Goal: Task Accomplishment & Management: Complete application form

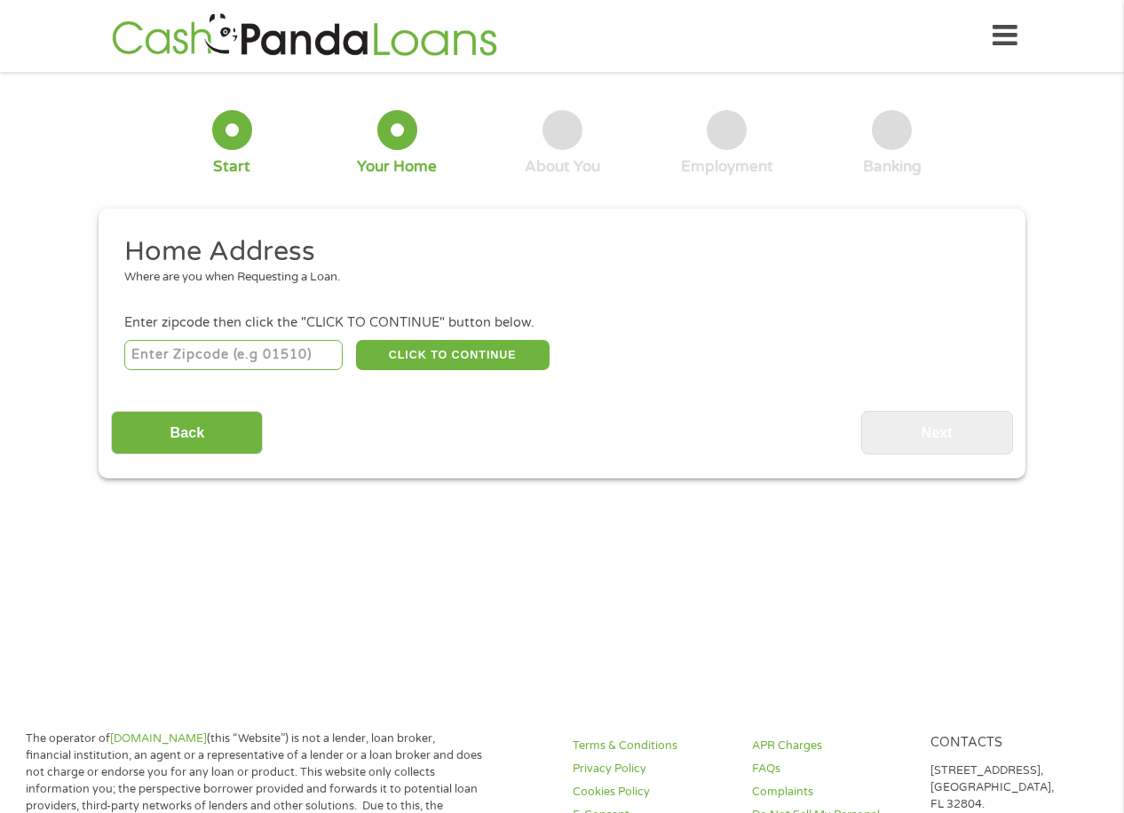
click at [183, 366] on input "number" at bounding box center [233, 355] width 219 height 30
type input "78520"
click at [400, 344] on button "CLICK TO CONTINUE" at bounding box center [453, 355] width 194 height 30
type input "78520"
type input "[GEOGRAPHIC_DATA]"
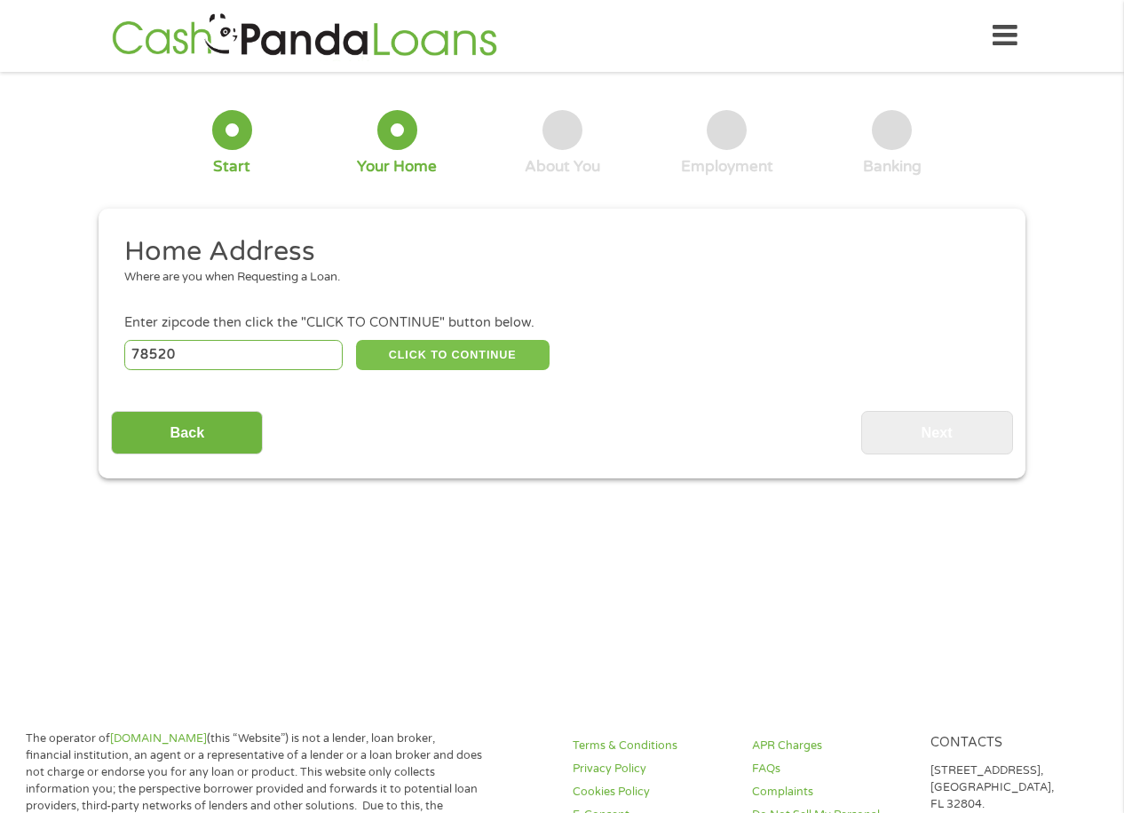
select select "[US_STATE]"
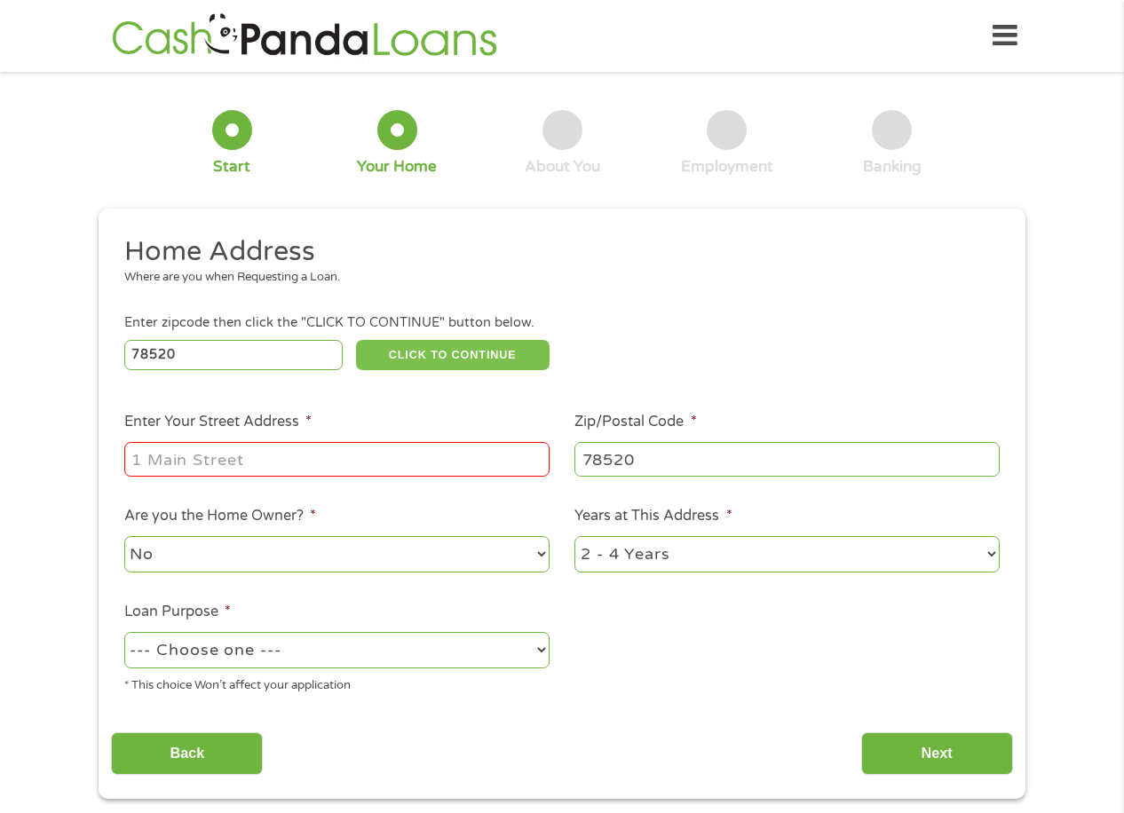
click at [356, 340] on button "CLICK TO CONTINUE" at bounding box center [453, 355] width 194 height 30
click at [314, 458] on input "Enter Your Street Address *" at bounding box center [336, 459] width 425 height 34
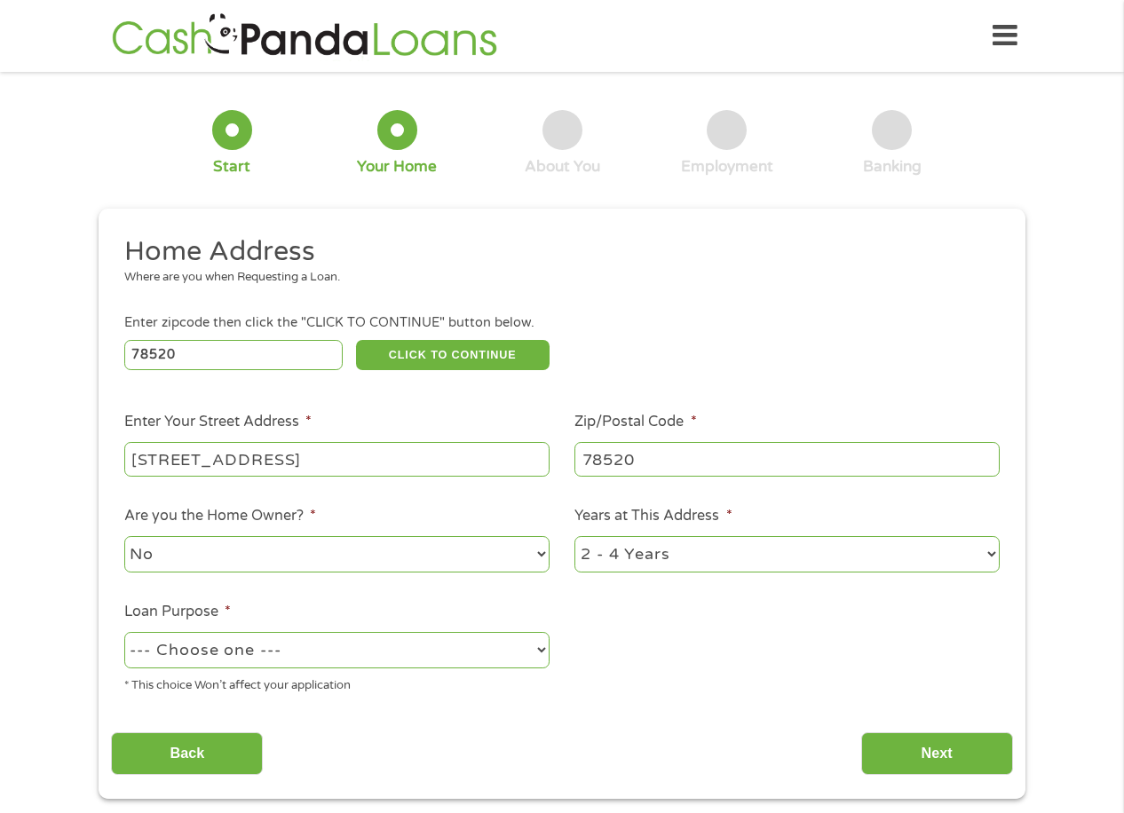
type input "[STREET_ADDRESS]"
select select "60months"
select select "paybills"
click at [861, 732] on input "Next" at bounding box center [937, 754] width 152 height 44
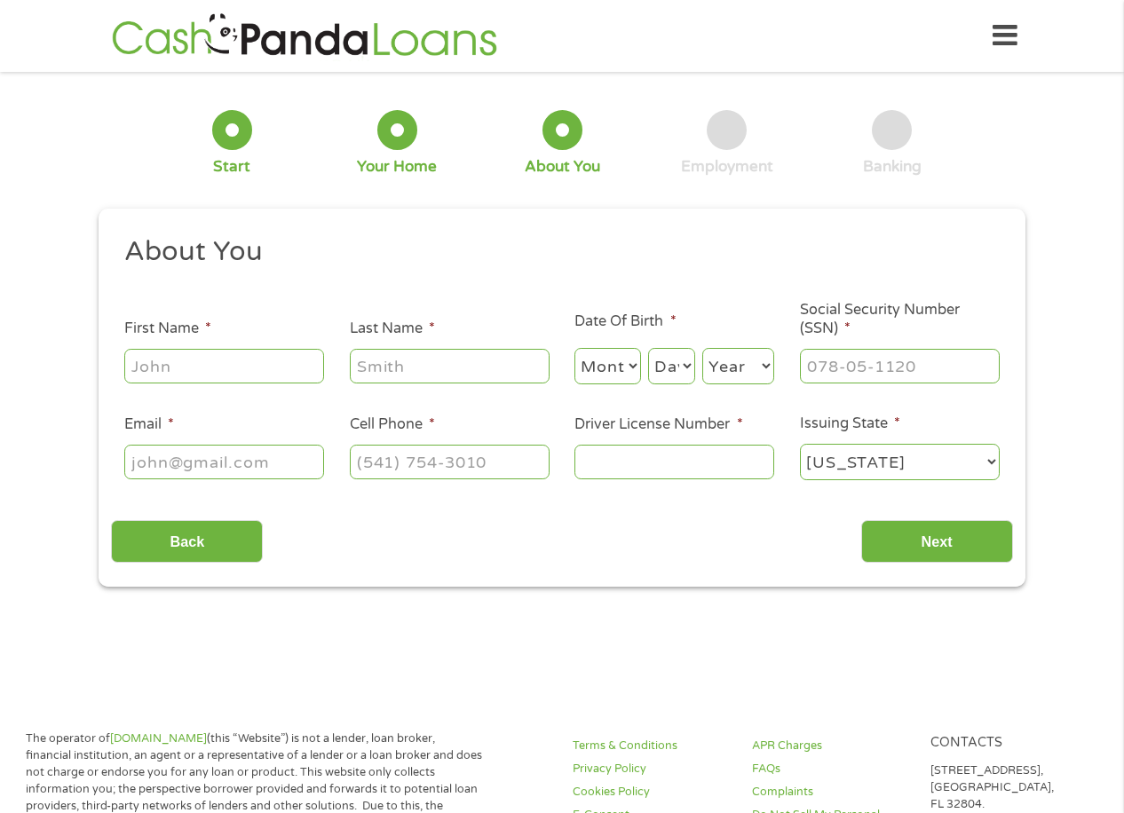
scroll to position [665, 46]
click at [221, 361] on input "First Name *" at bounding box center [224, 366] width 200 height 34
type input "[PERSON_NAME]"
select select "7"
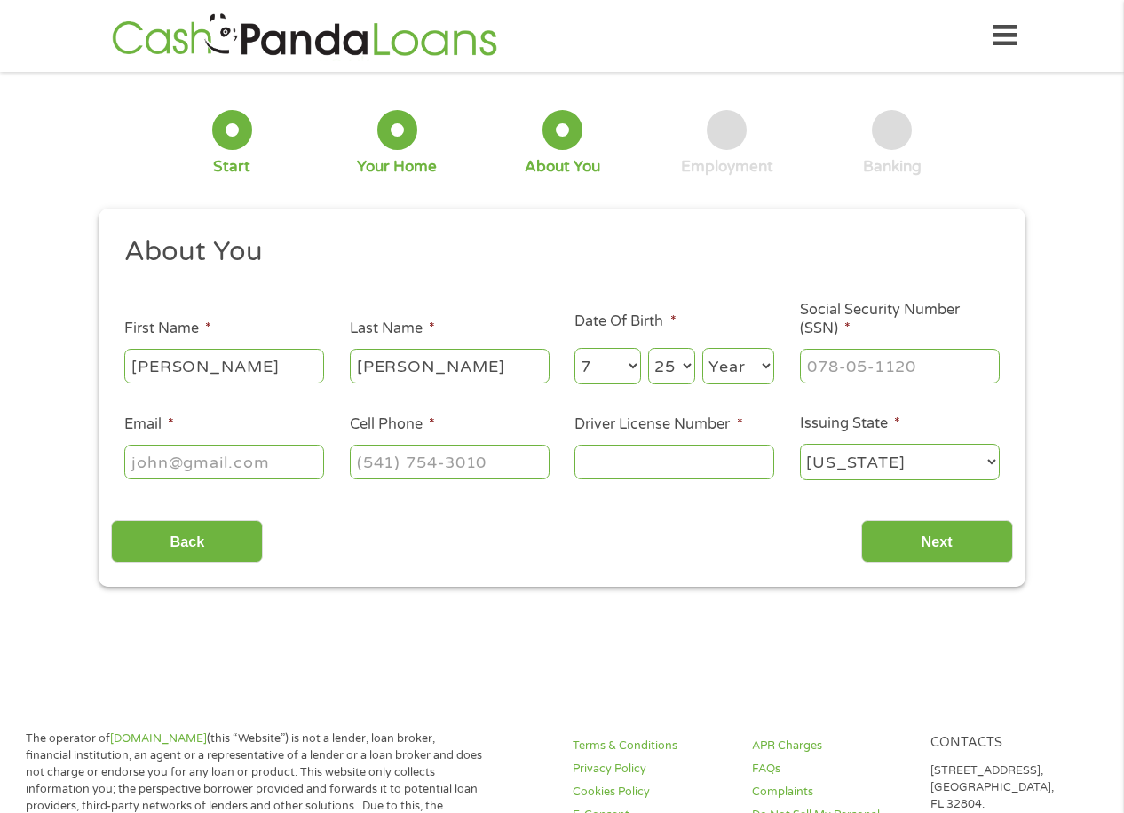
select select "24"
select select "1996"
type input "646-32-6422"
type input "[EMAIL_ADDRESS][DOMAIN_NAME]"
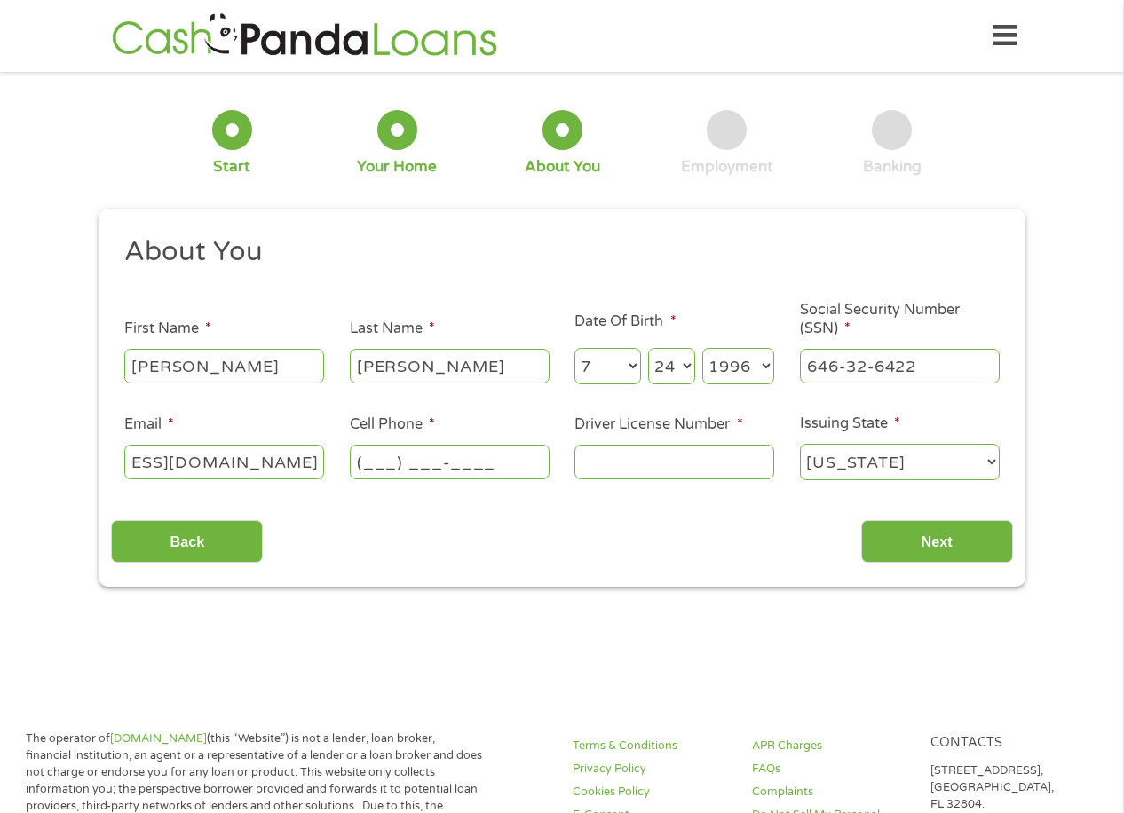
scroll to position [0, 0]
type input "[PHONE_NUMBER]"
click at [899, 541] on input "Next" at bounding box center [937, 542] width 152 height 44
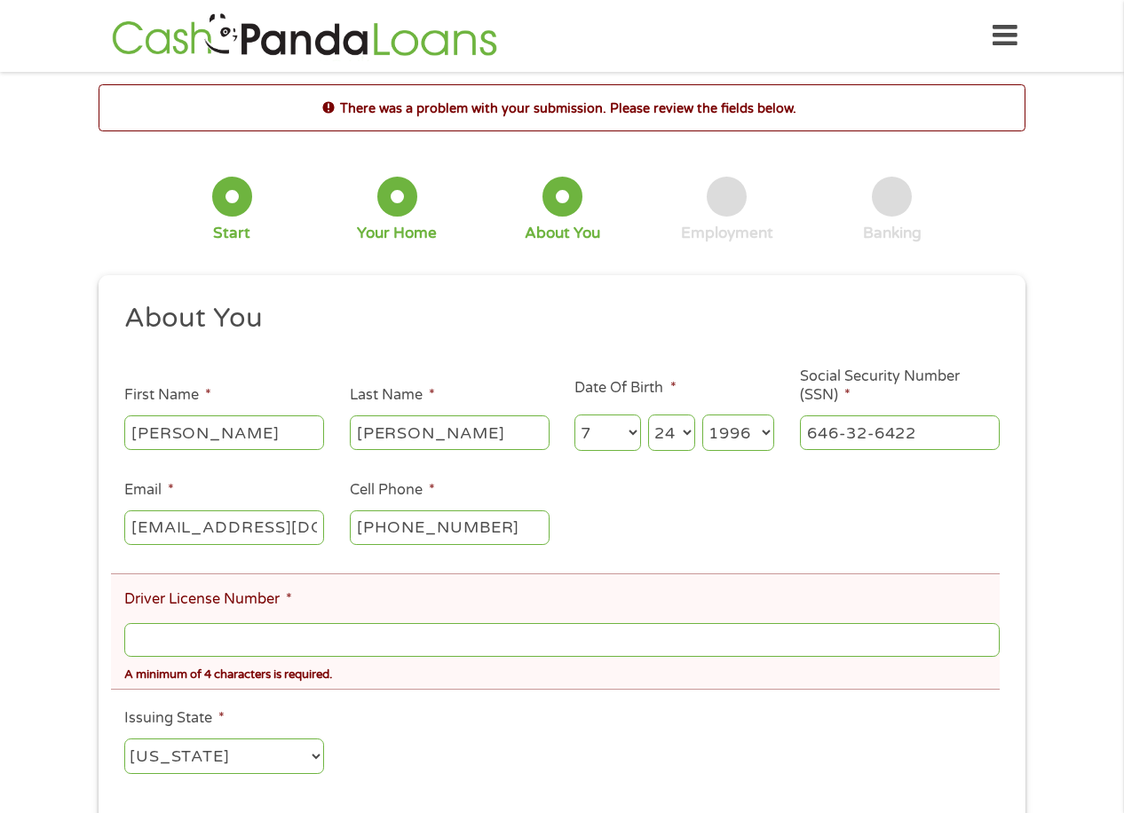
click at [164, 649] on input "Driver License Number *" at bounding box center [561, 640] width 875 height 34
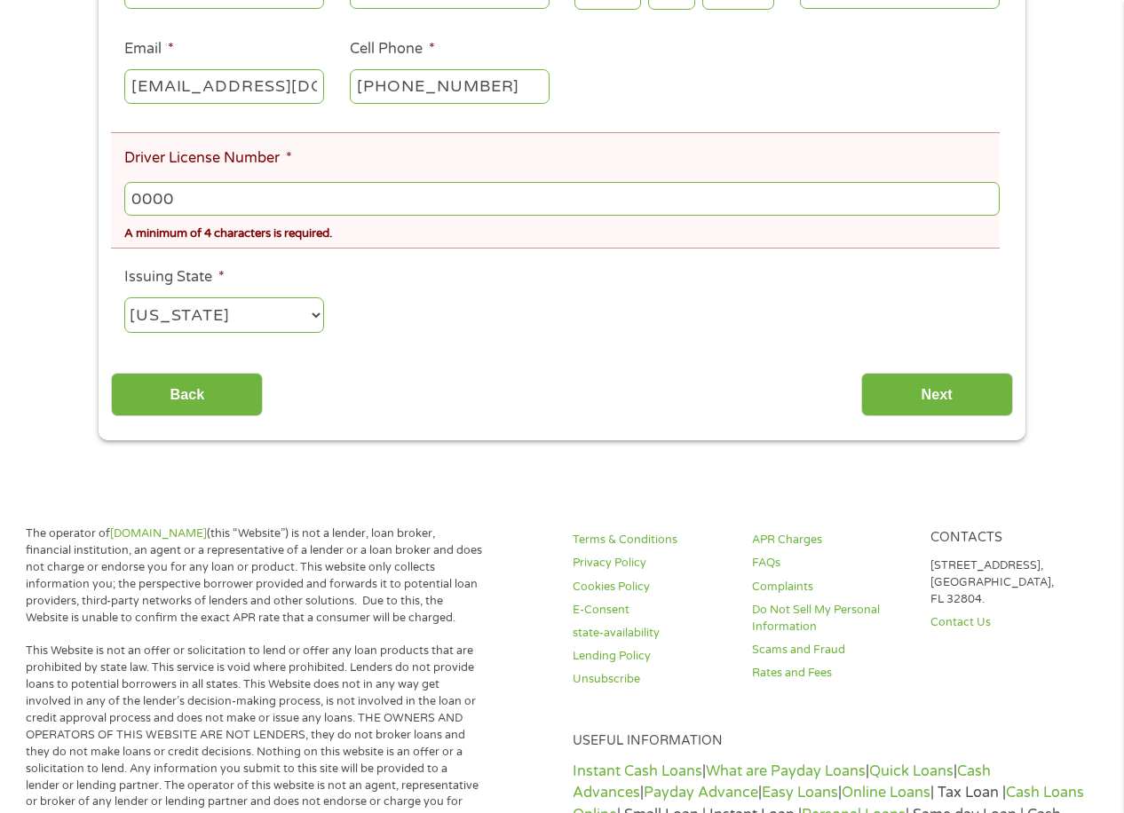
scroll to position [533, 0]
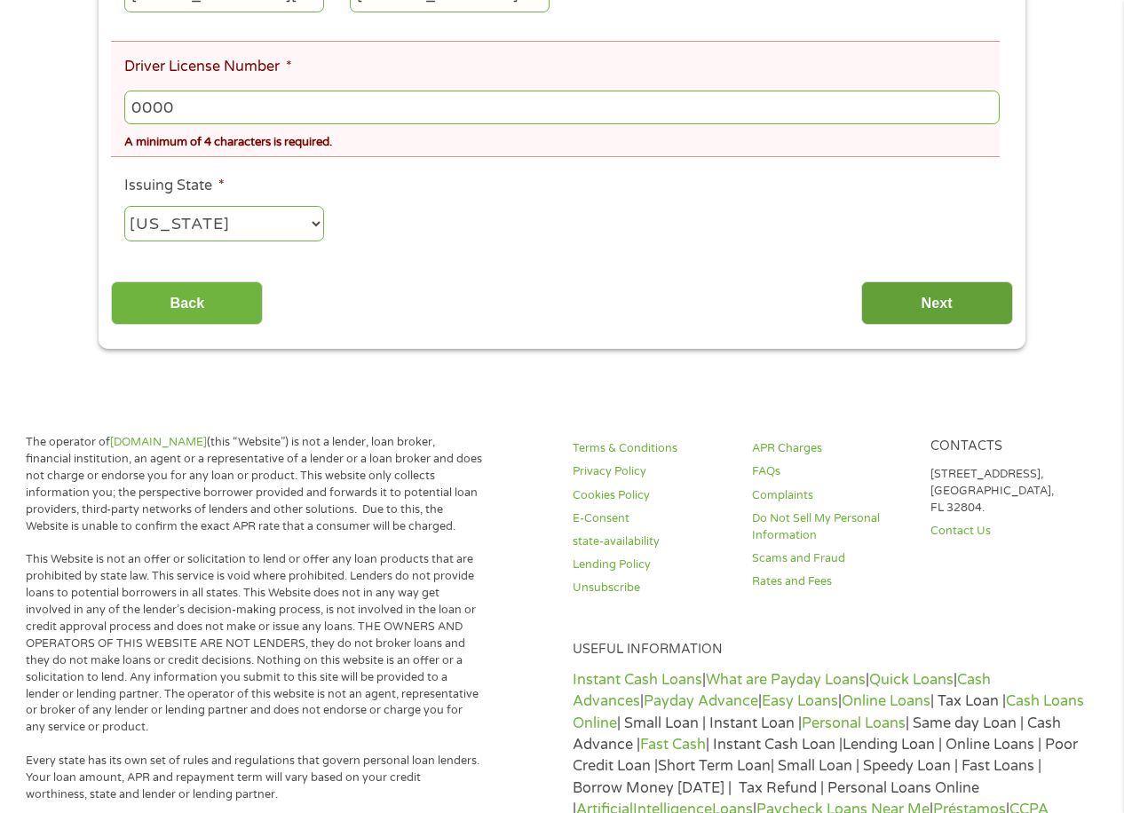
type input "0000"
click at [898, 305] on input "Next" at bounding box center [937, 303] width 152 height 44
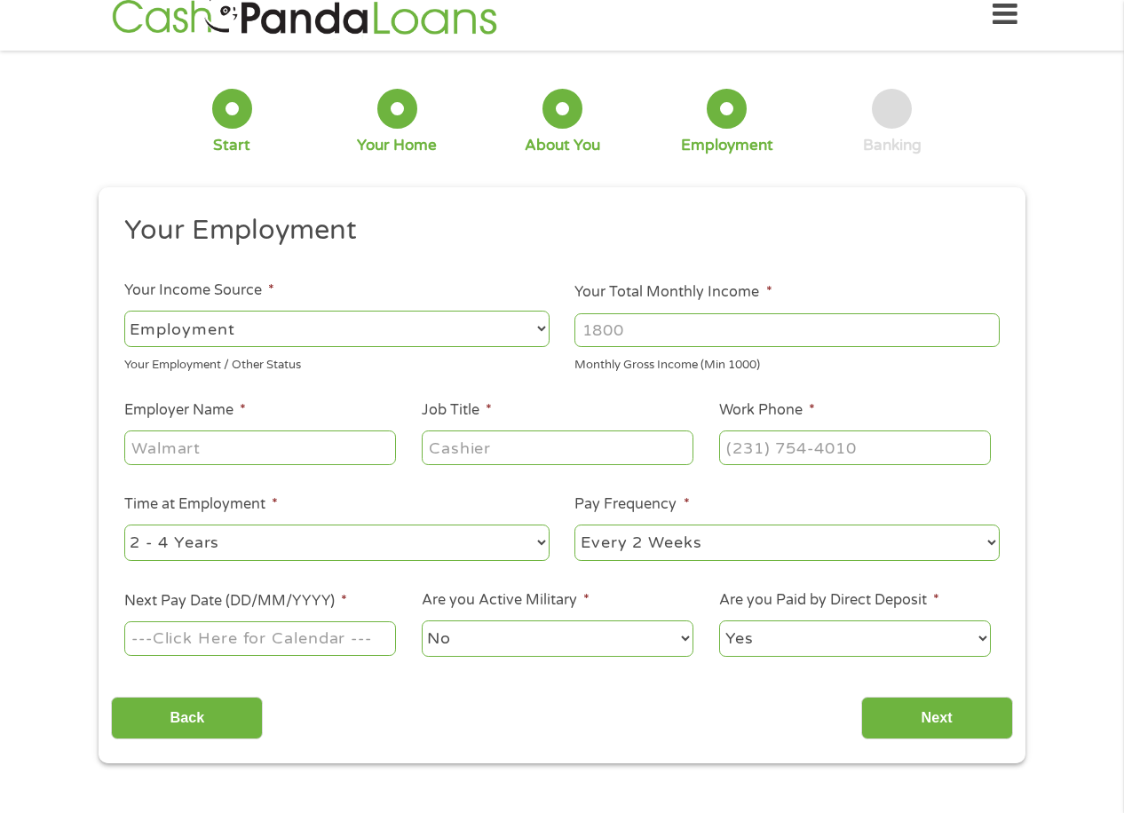
scroll to position [0, 0]
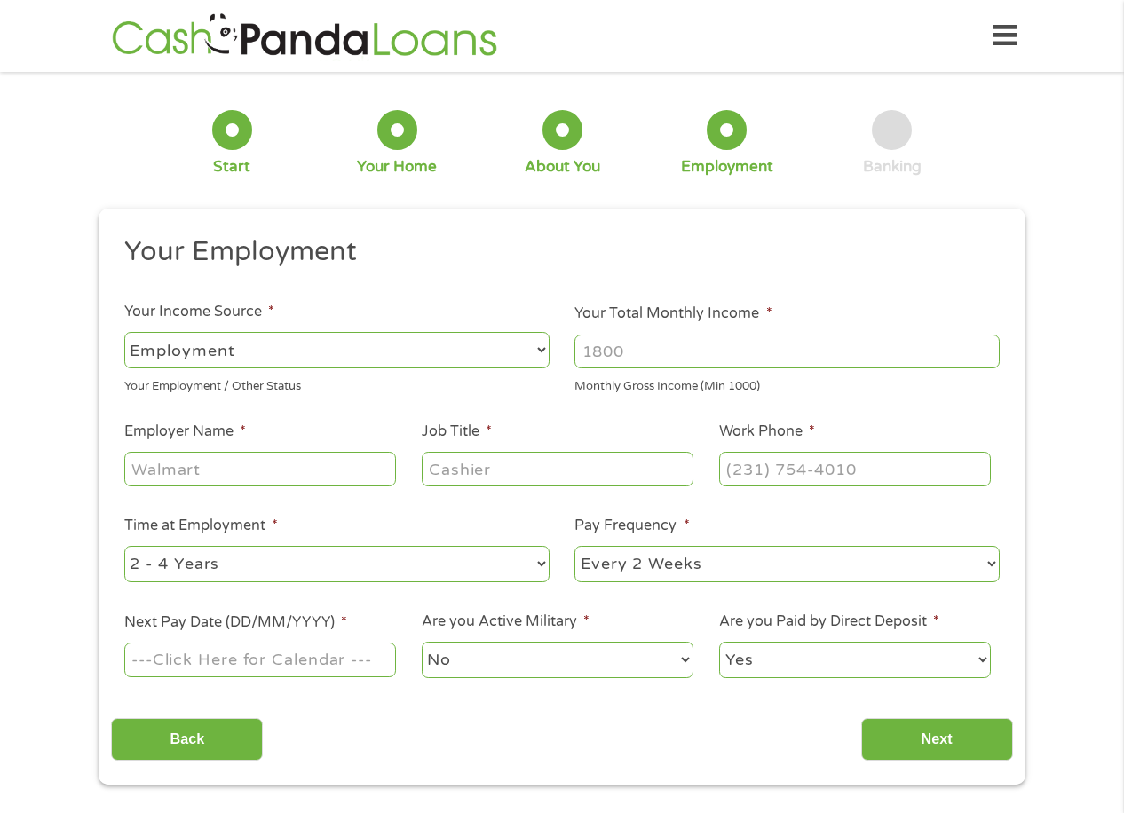
click at [798, 352] on input "Your Total Monthly Income *" at bounding box center [786, 352] width 425 height 34
type input "2500"
type input "I"
type input "ALLSTATE"
type input "INS. AGENT"
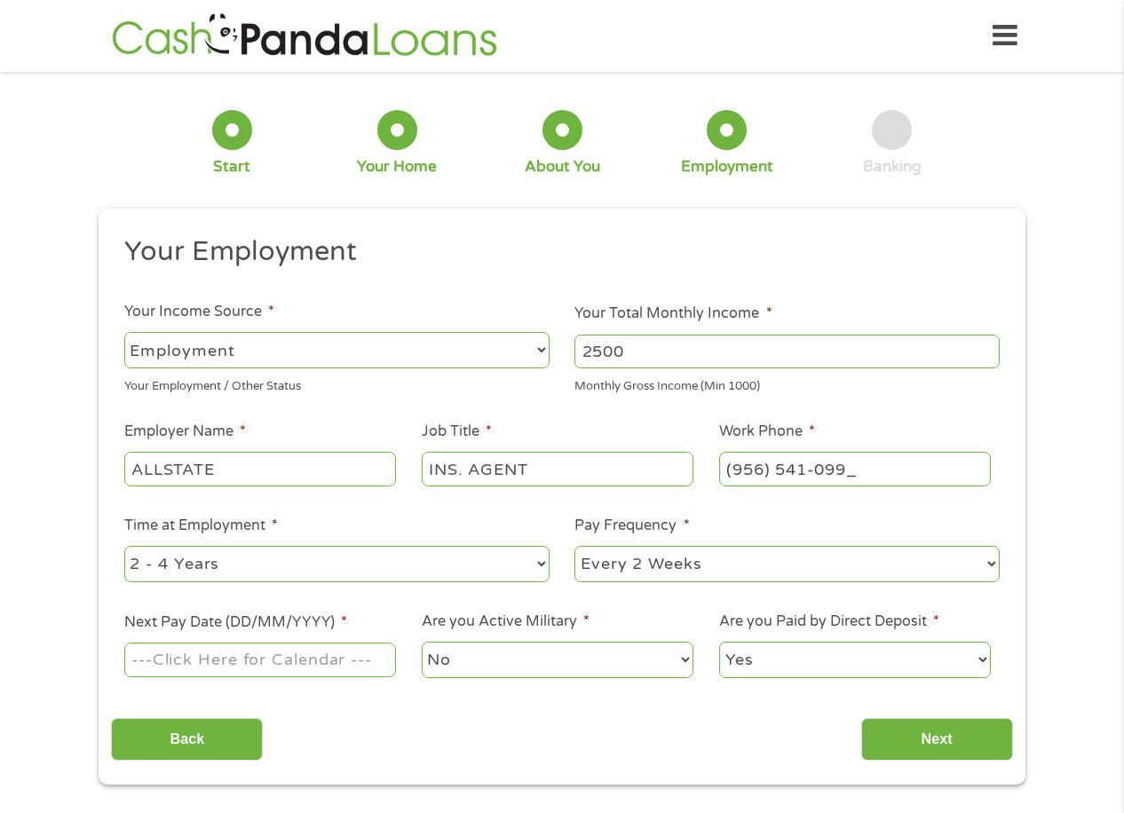
type input "[PHONE_NUMBER]"
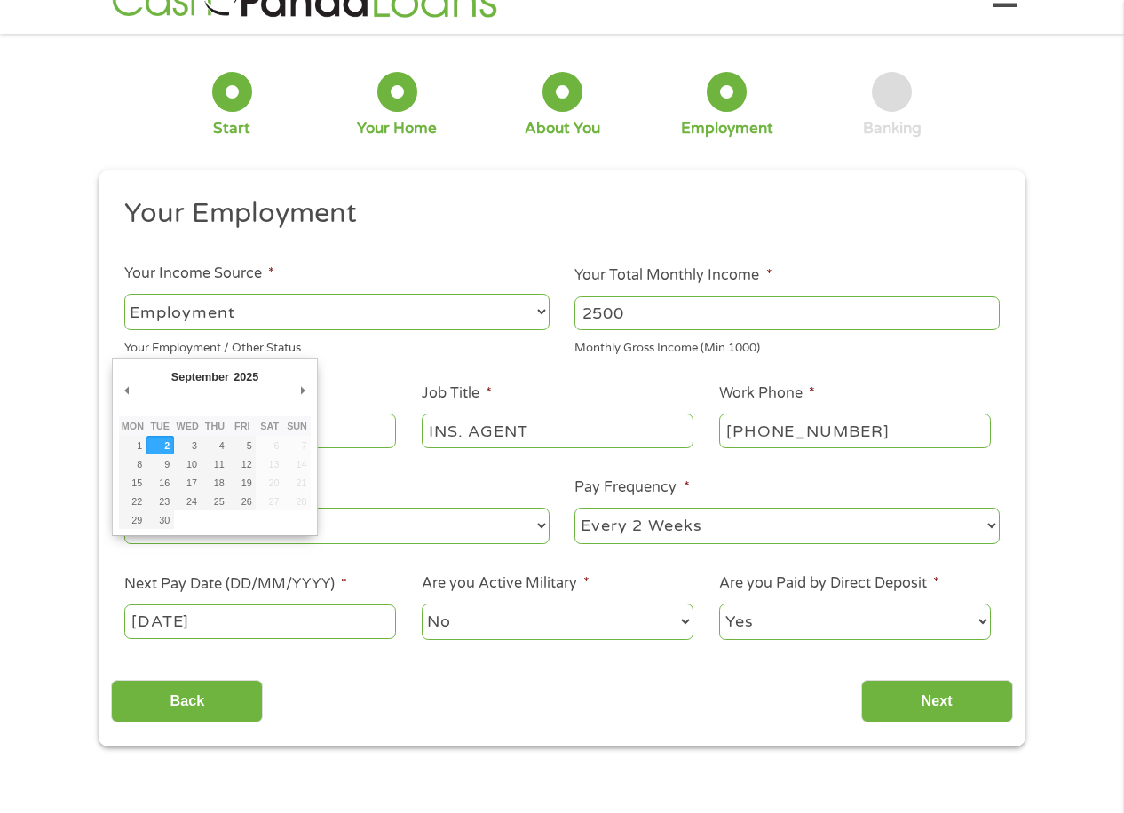
scroll to position [36, 0]
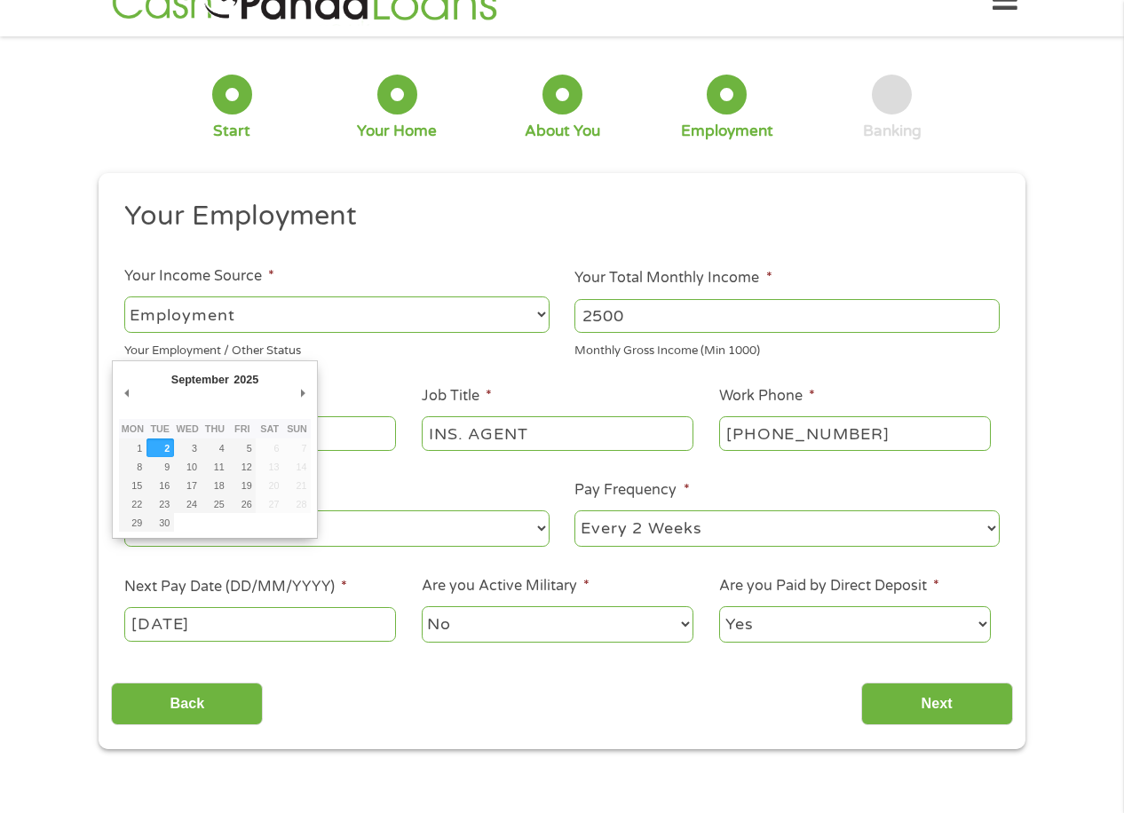
type input "[DATE]"
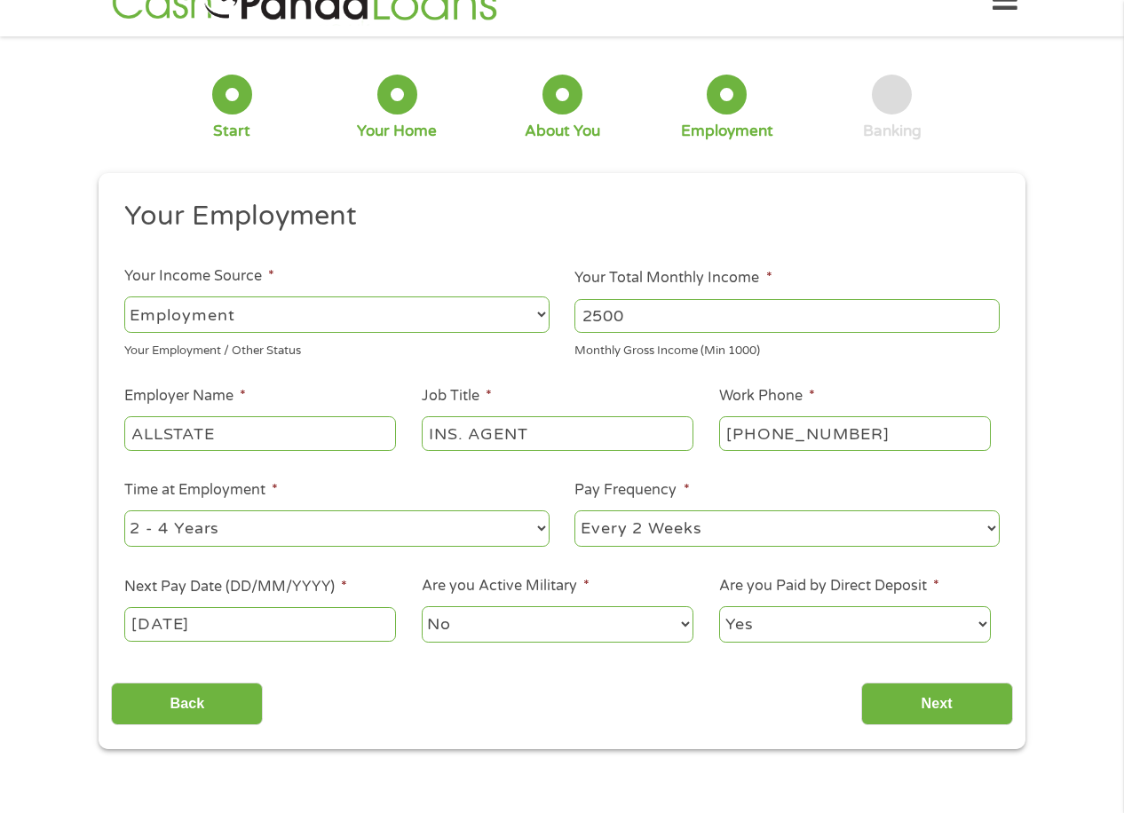
click at [861, 683] on input "Next" at bounding box center [937, 705] width 152 height 44
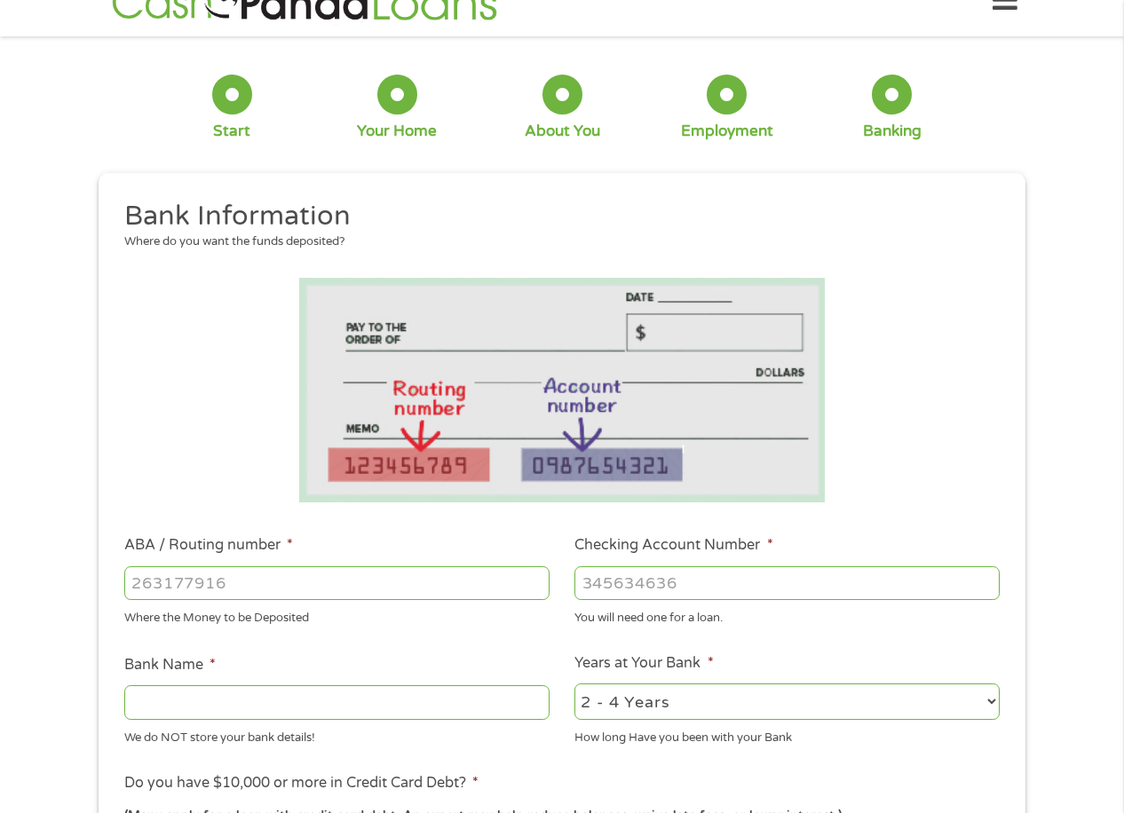
scroll to position [0, 0]
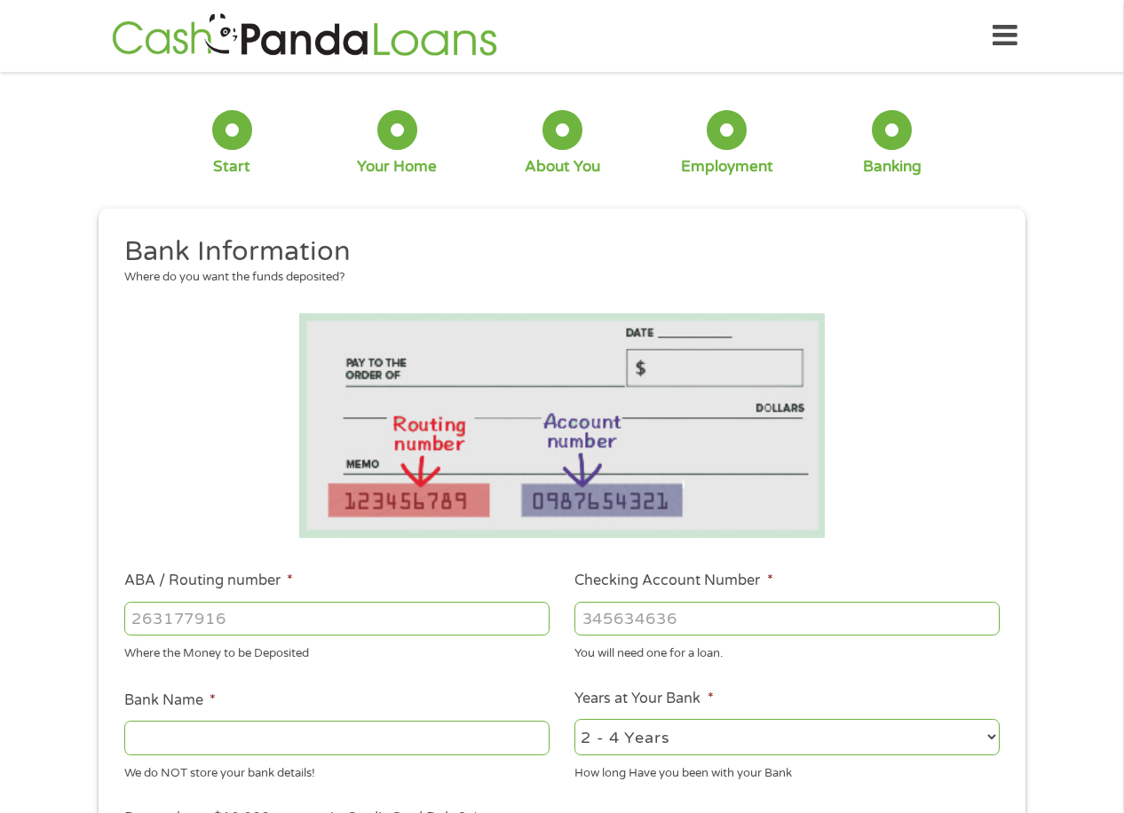
click at [239, 624] on input "ABA / Routing number *" at bounding box center [336, 619] width 425 height 34
type input "031176110"
type input "CAPITAL ONE NA"
type input "031176110"
type input "36225535377"
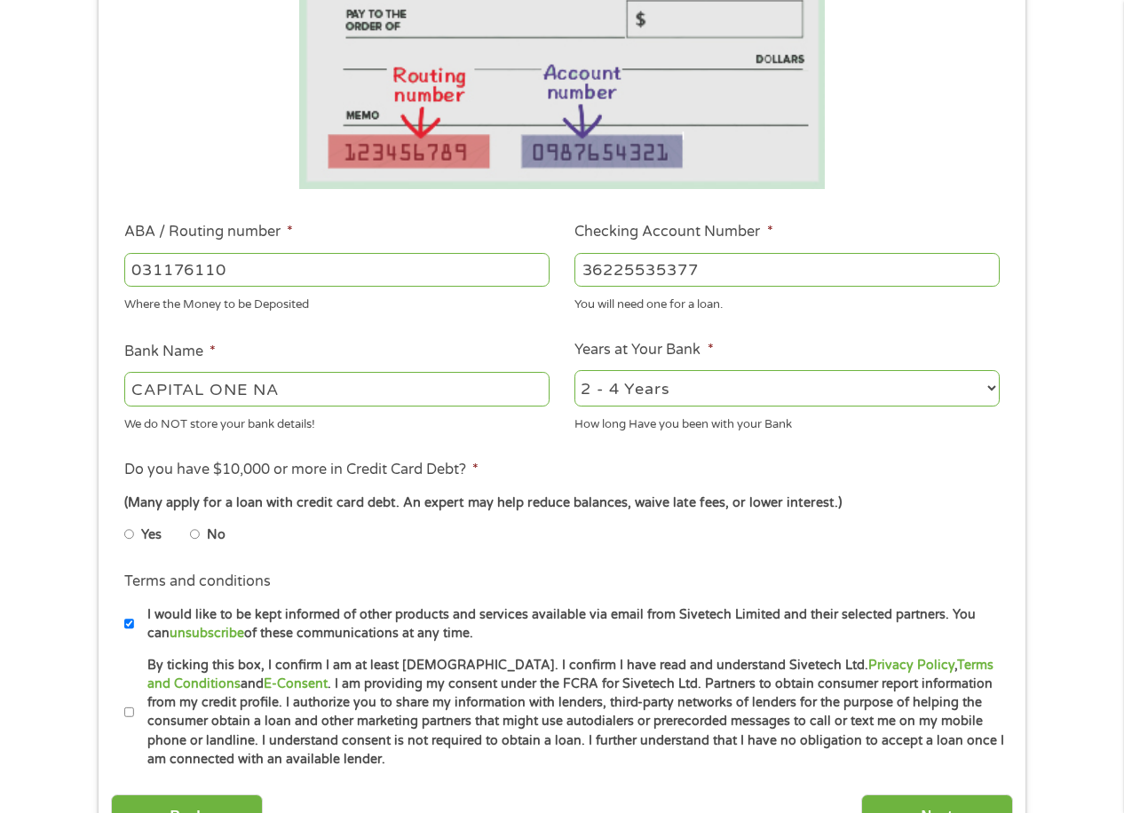
scroll to position [355, 0]
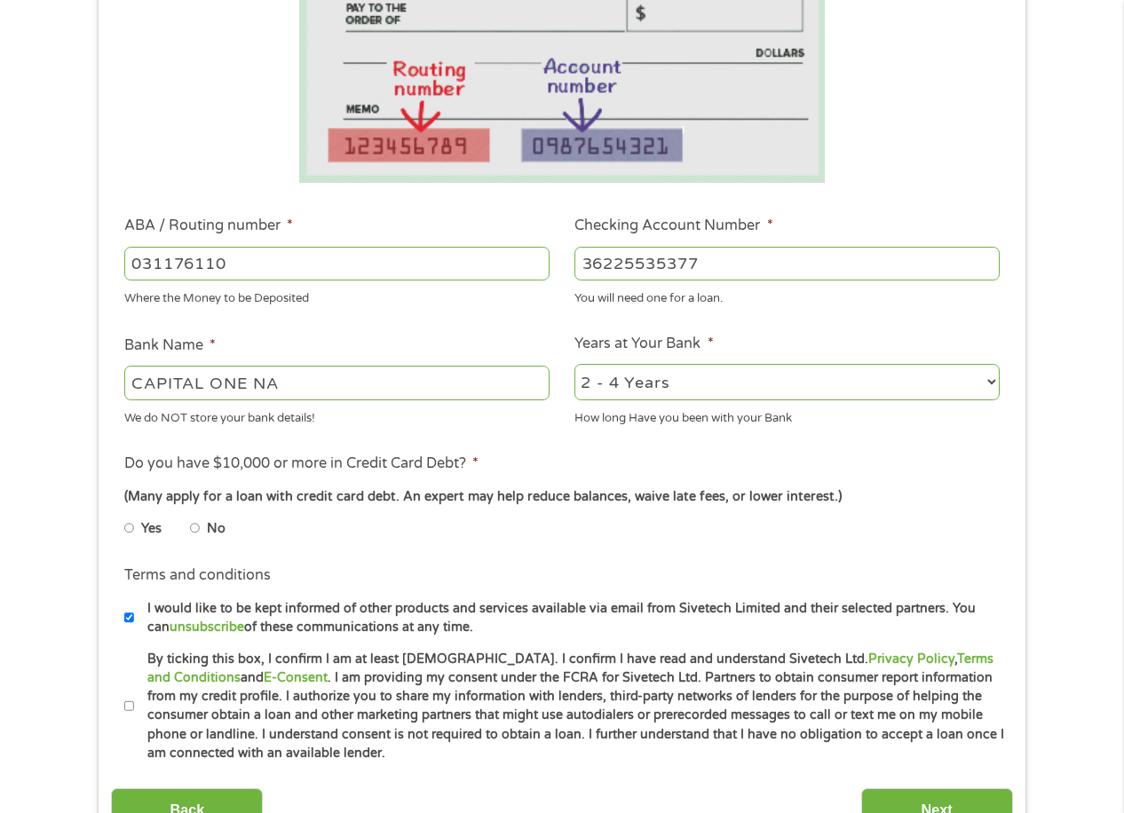
click at [39, 529] on div "1 Start 2 Your Home 3 About You 4 Employment 5 Banking 6 This field is hidden w…" at bounding box center [562, 292] width 1124 height 1126
click at [193, 521] on input "No" at bounding box center [195, 528] width 11 height 28
radio input "true"
click at [132, 707] on input "By ticking this box, I confirm I am at least [DEMOGRAPHIC_DATA]. I confirm I ha…" at bounding box center [129, 707] width 11 height 28
checkbox input "true"
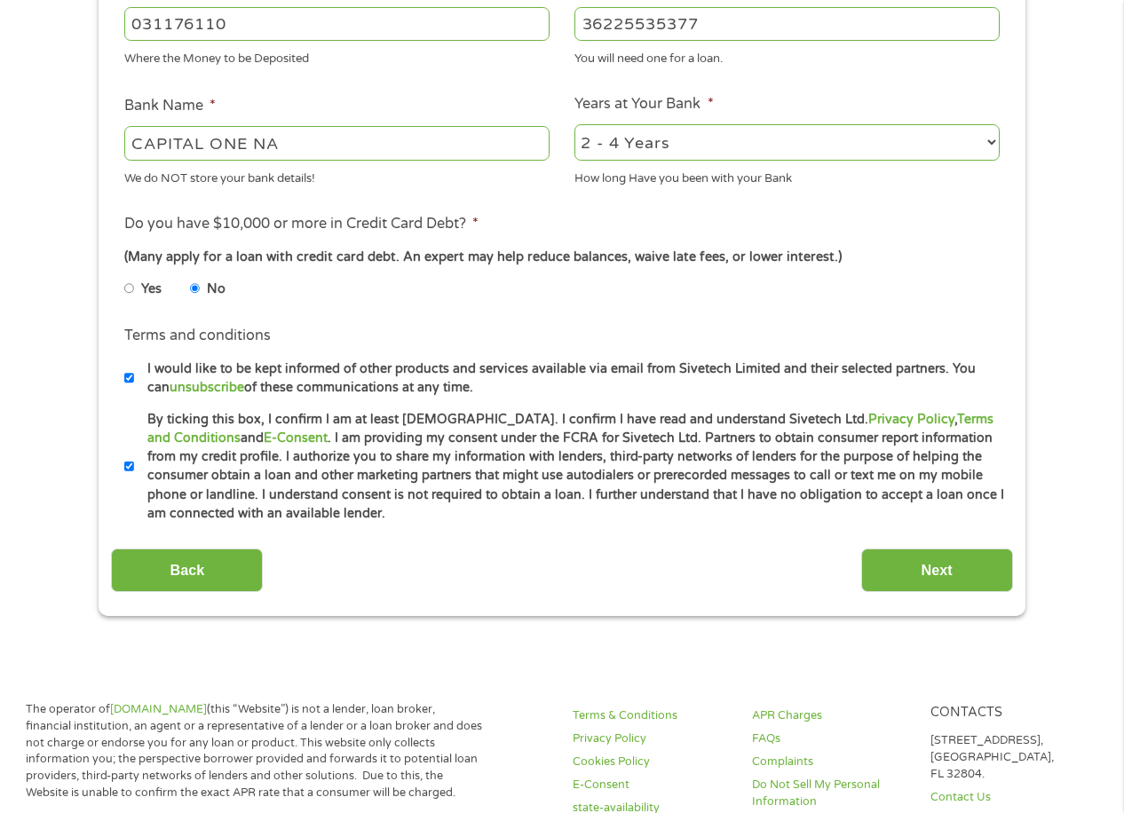
scroll to position [621, 0]
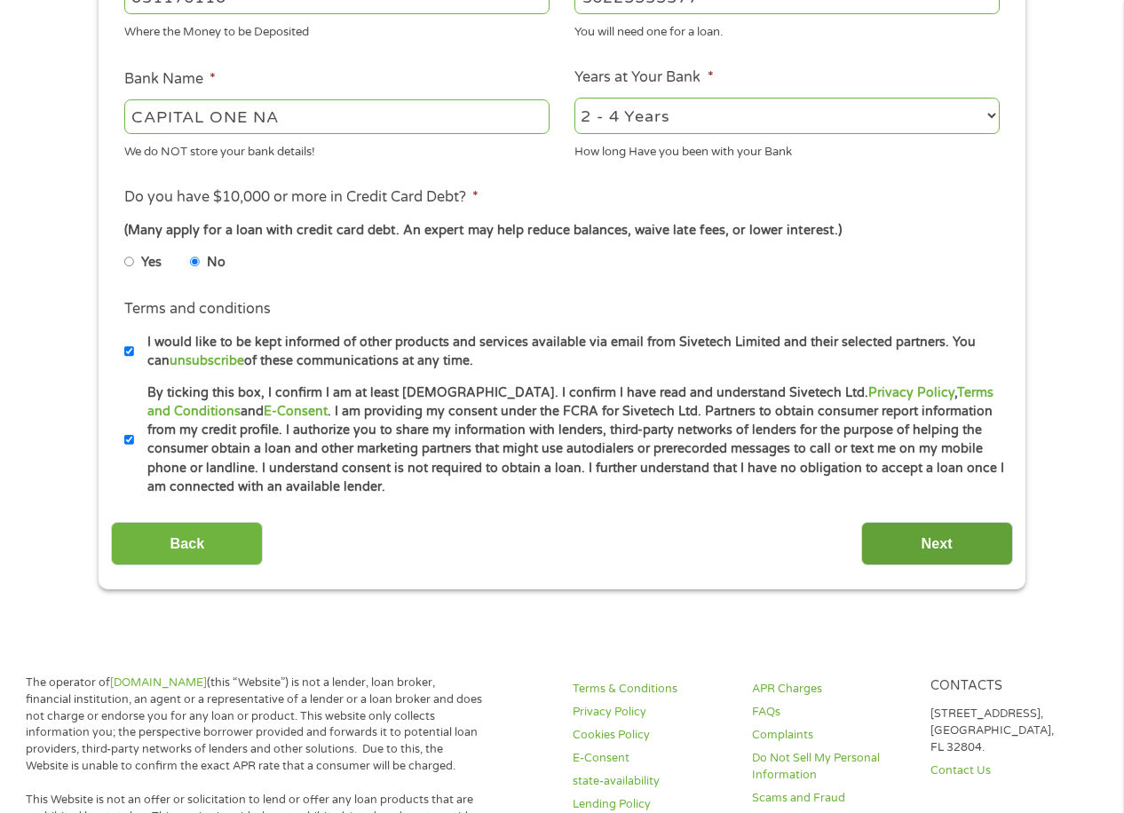
click at [915, 545] on input "Next" at bounding box center [937, 544] width 152 height 44
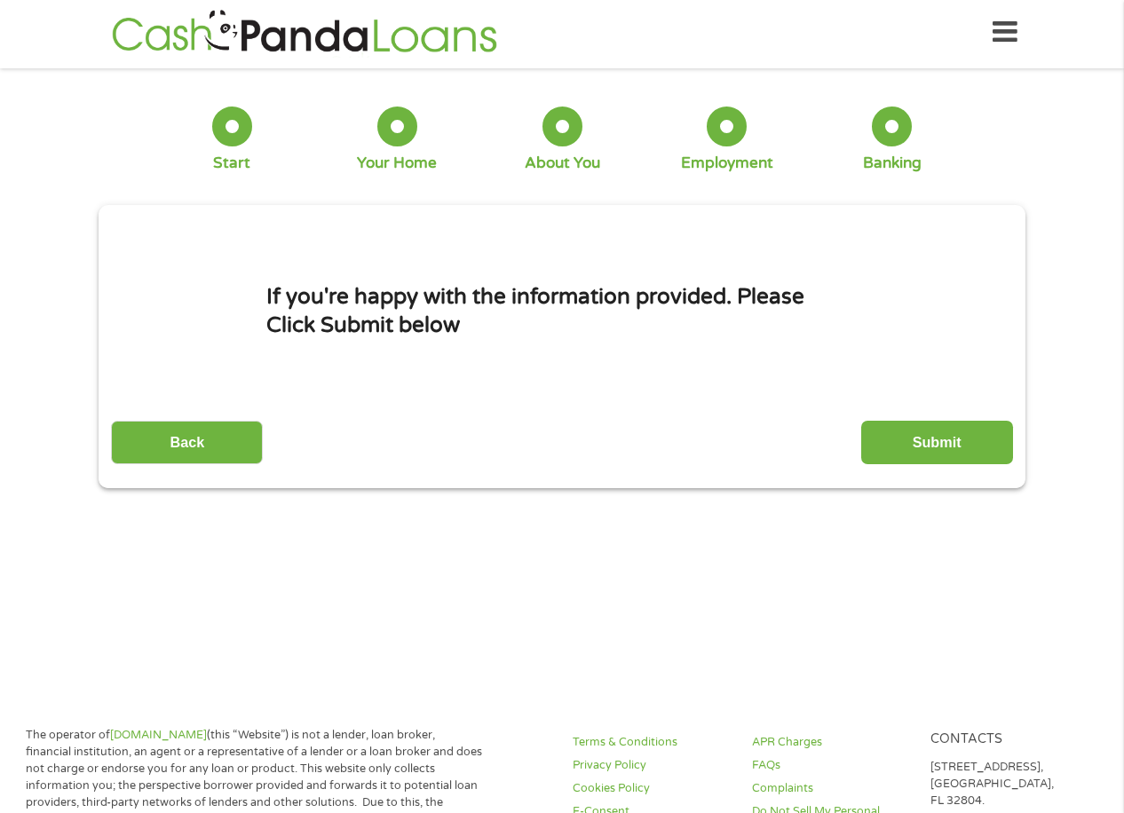
scroll to position [0, 0]
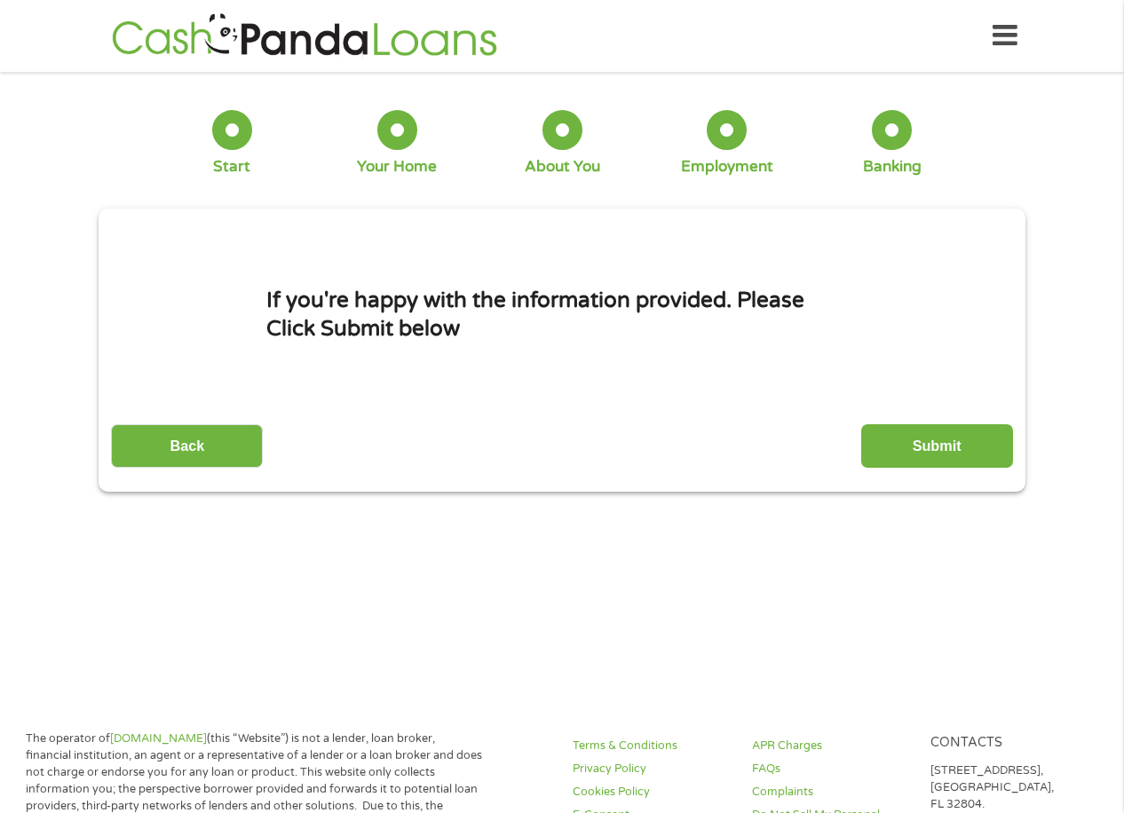
click at [952, 420] on div "Back Submit" at bounding box center [561, 440] width 901 height 56
click at [946, 437] on input "Submit" at bounding box center [937, 446] width 152 height 44
